Goal: Obtain resource: Download file/media

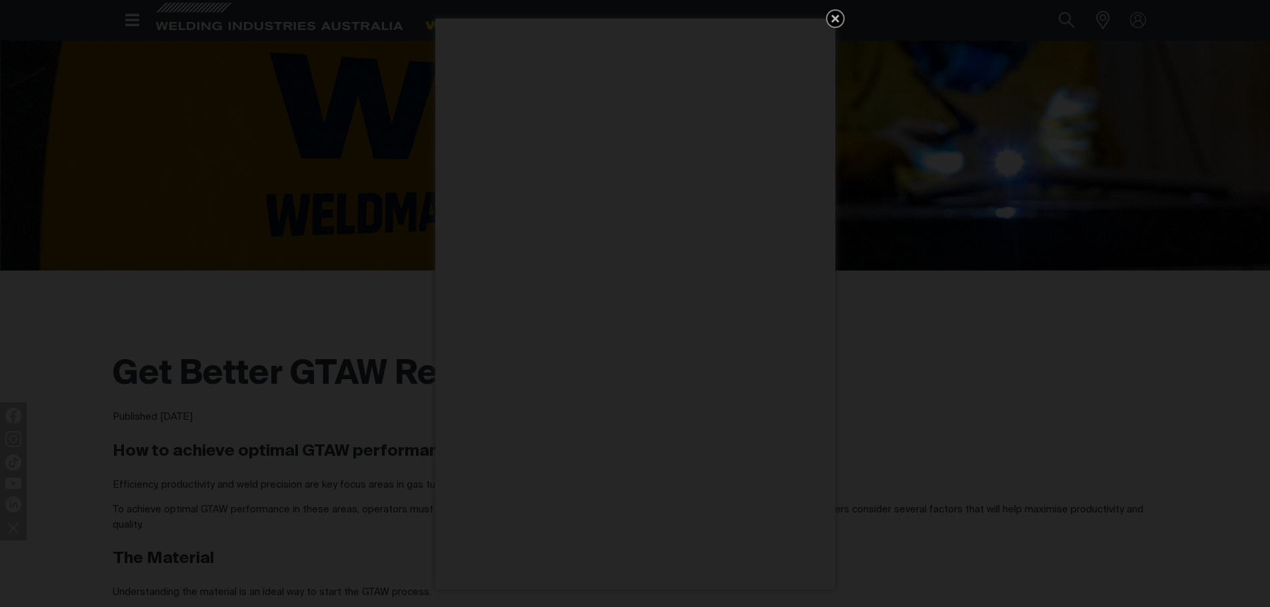
scroll to position [208, 0]
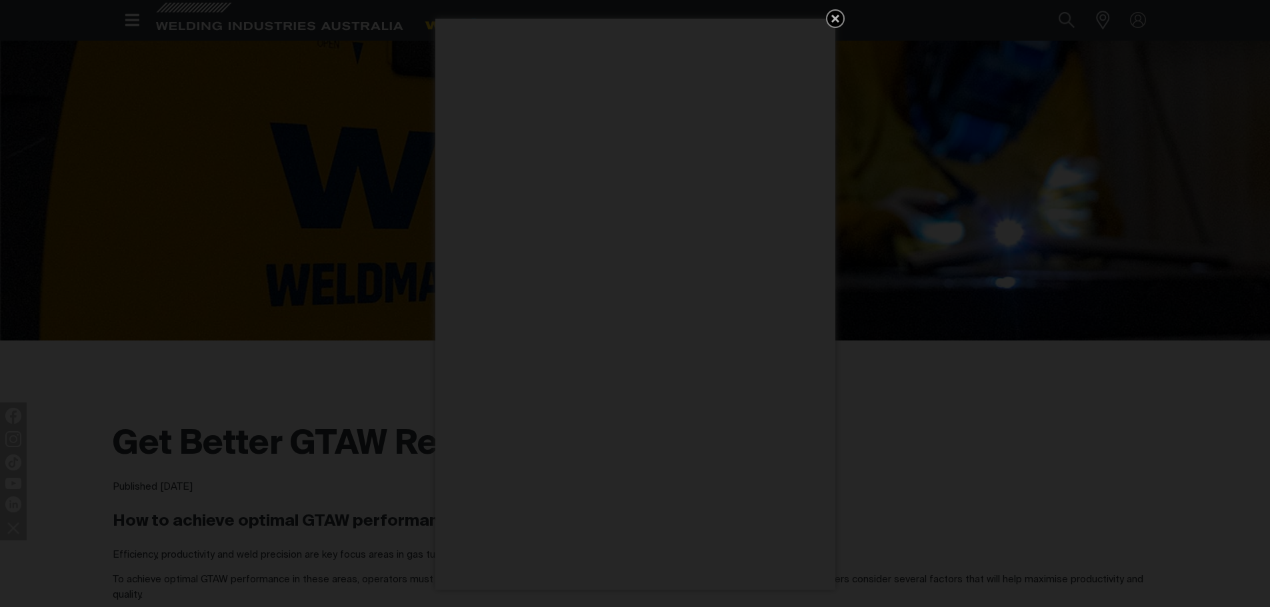
click at [839, 19] on icon "Get 5 WIA Welding Guides Free!" at bounding box center [835, 19] width 16 height 16
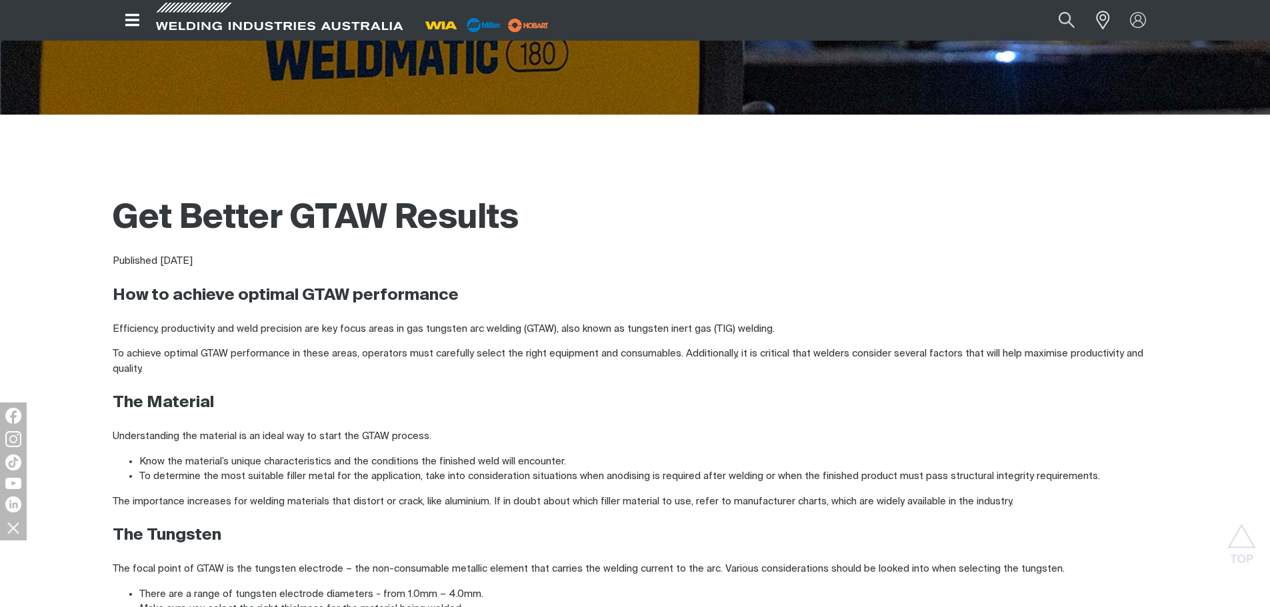
scroll to position [0, 0]
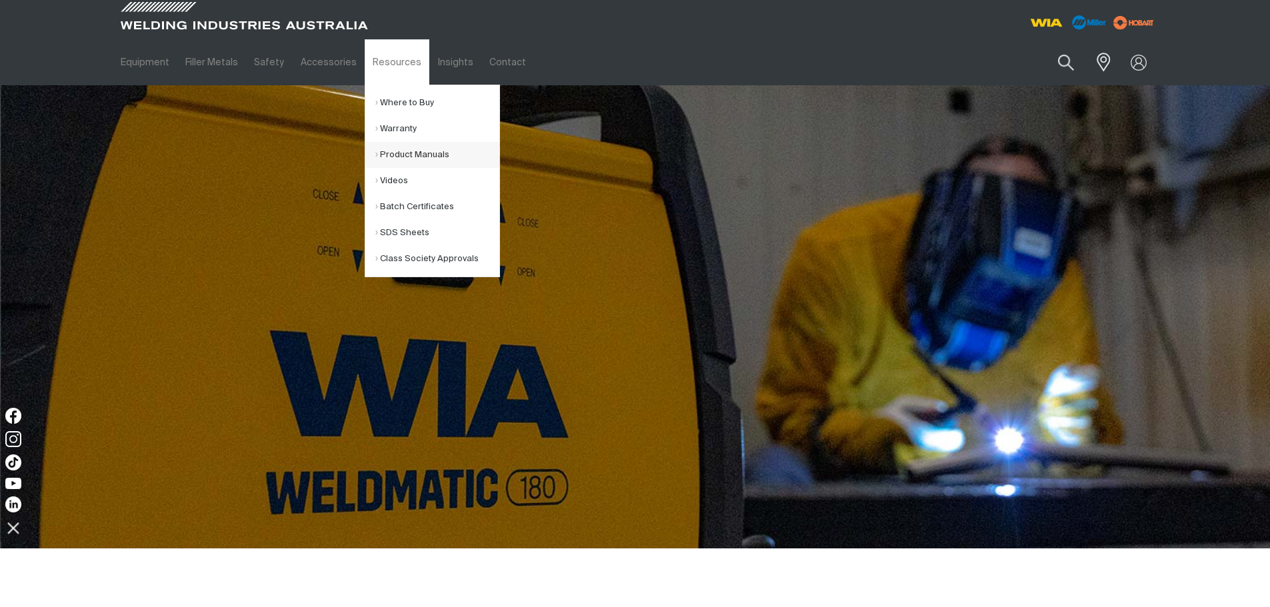
click at [398, 156] on link "Product Manuals" at bounding box center [437, 155] width 124 height 26
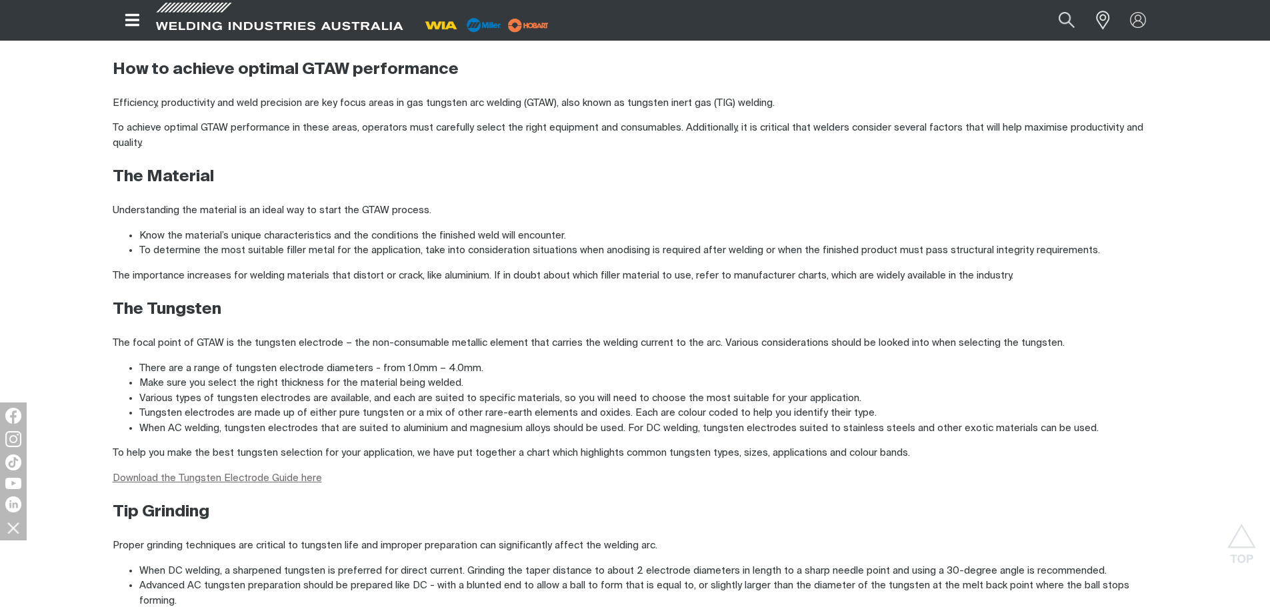
scroll to position [733, 0]
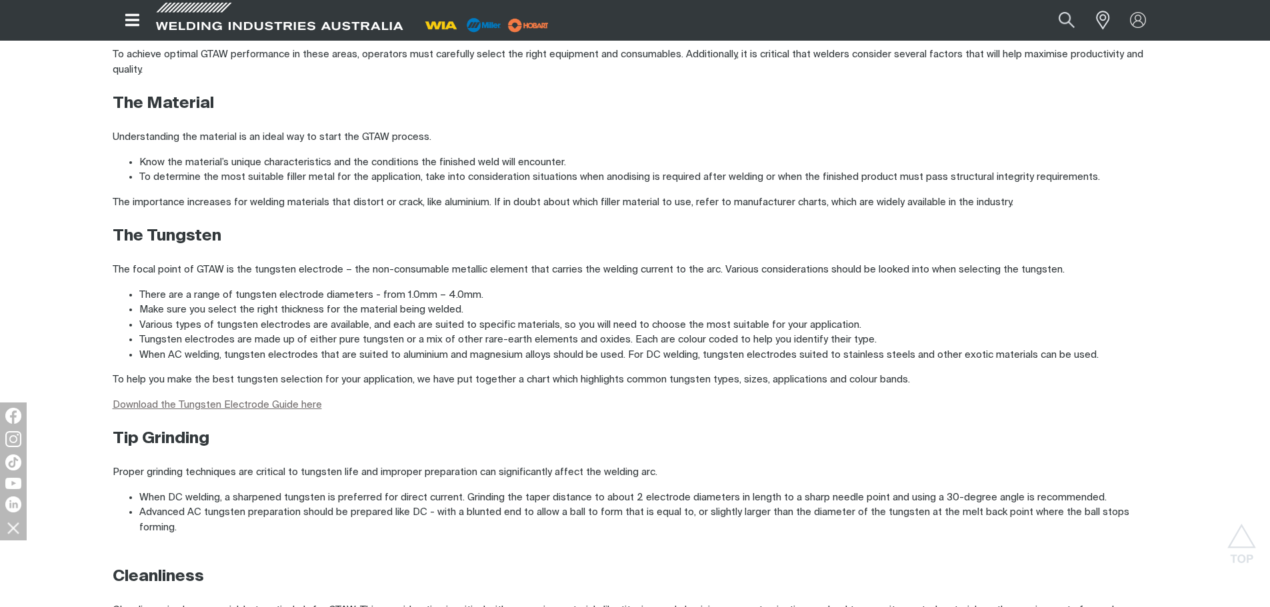
click at [295, 401] on link "Download the Tungsten Electrode Guide here" at bounding box center [217, 405] width 209 height 10
